Goal: Navigation & Orientation: Find specific page/section

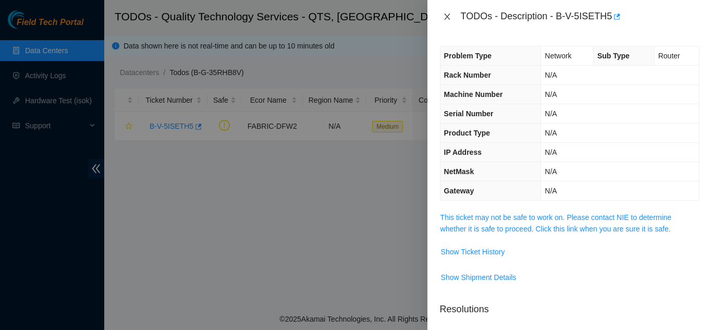
click at [445, 18] on icon "close" at bounding box center [447, 17] width 8 height 8
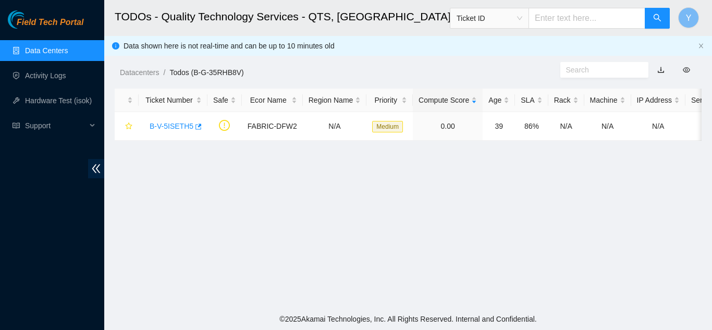
click at [51, 49] on link "Data Centers" at bounding box center [46, 50] width 43 height 8
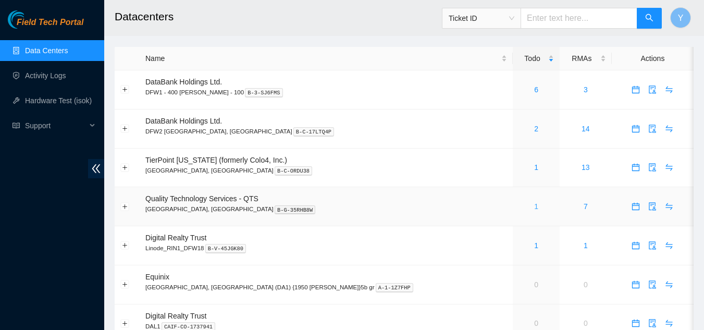
click at [534, 207] on link "1" at bounding box center [536, 206] width 4 height 8
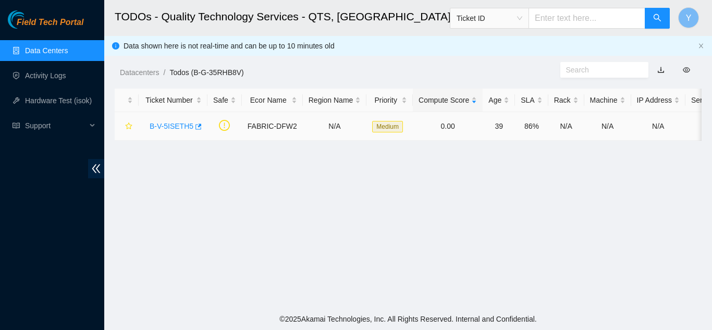
click at [177, 127] on link "B-V-5ISETH5" at bounding box center [172, 126] width 44 height 8
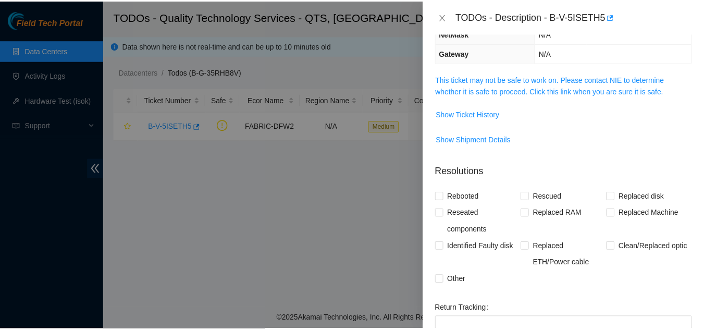
scroll to position [156, 0]
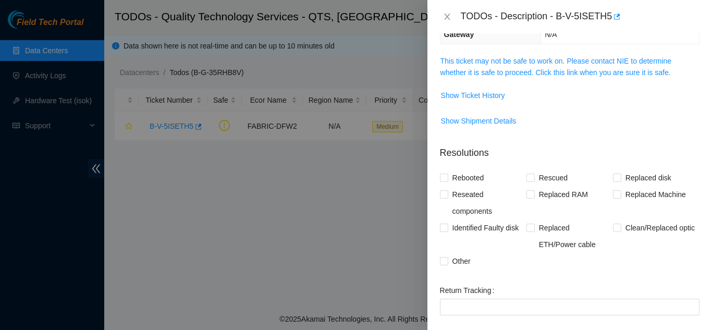
drag, startPoint x: 503, startPoint y: 209, endPoint x: 482, endPoint y: 264, distance: 58.5
click at [482, 264] on div "Other" at bounding box center [483, 261] width 86 height 17
click at [445, 18] on icon "close" at bounding box center [447, 17] width 6 height 6
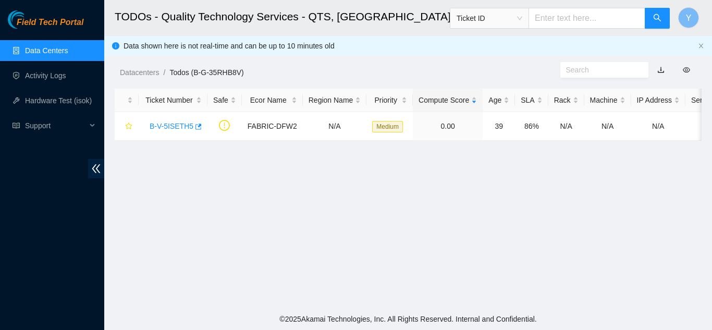
click at [54, 49] on link "Data Centers" at bounding box center [46, 50] width 43 height 8
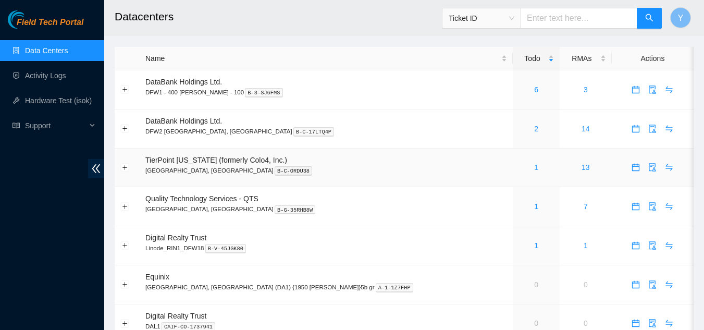
click at [534, 167] on link "1" at bounding box center [536, 167] width 4 height 8
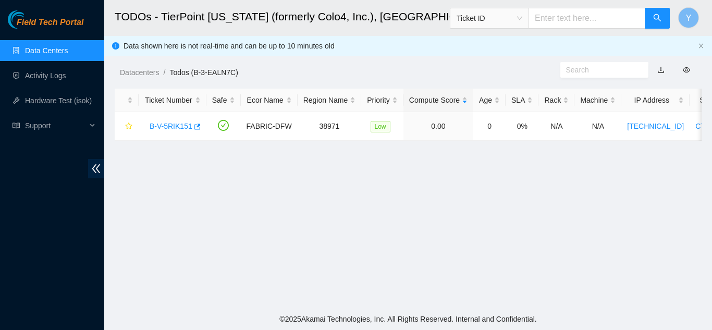
click at [43, 54] on link "Data Centers" at bounding box center [46, 50] width 43 height 8
